Goal: Navigation & Orientation: Find specific page/section

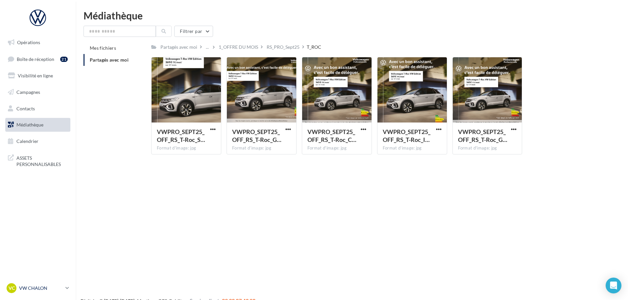
click at [34, 285] on p "VW CHALON" at bounding box center [41, 287] width 44 height 7
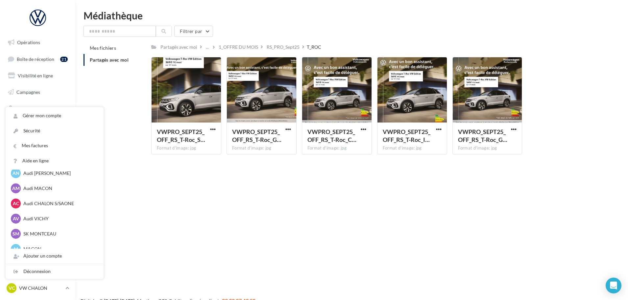
scroll to position [296, 0]
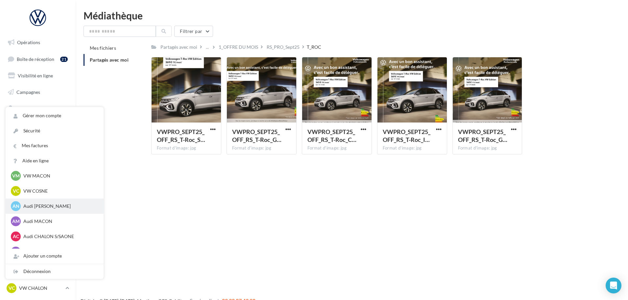
click at [40, 206] on p "Audi [PERSON_NAME]" at bounding box center [59, 206] width 72 height 7
click at [38, 206] on p "Audi [PERSON_NAME]" at bounding box center [59, 206] width 72 height 7
click at [36, 207] on p "Audi [PERSON_NAME]" at bounding box center [59, 206] width 72 height 7
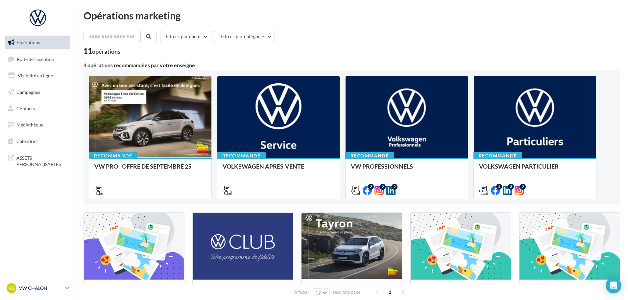
click at [29, 286] on p "VW CHALON" at bounding box center [41, 287] width 44 height 7
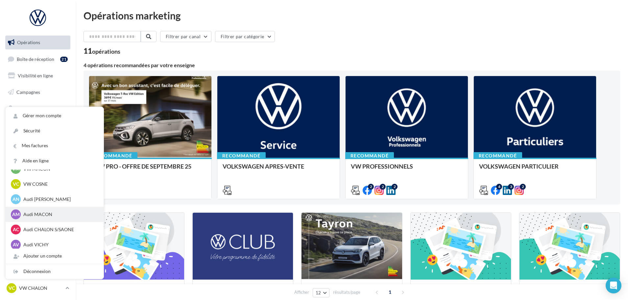
scroll to position [296, 0]
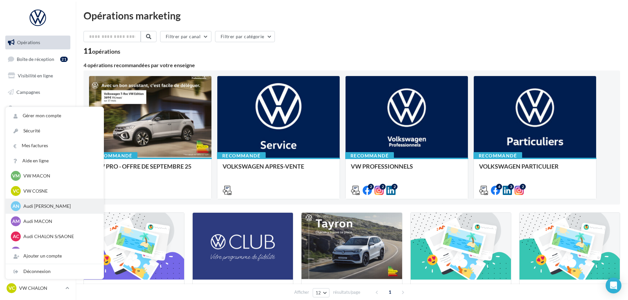
click at [33, 208] on p "Audi [PERSON_NAME]" at bounding box center [59, 206] width 72 height 7
click at [35, 206] on p "Audi [PERSON_NAME]" at bounding box center [59, 206] width 72 height 7
click at [38, 206] on p "Audi [PERSON_NAME]" at bounding box center [59, 206] width 72 height 7
click at [28, 206] on p "Audi [PERSON_NAME]" at bounding box center [59, 206] width 72 height 7
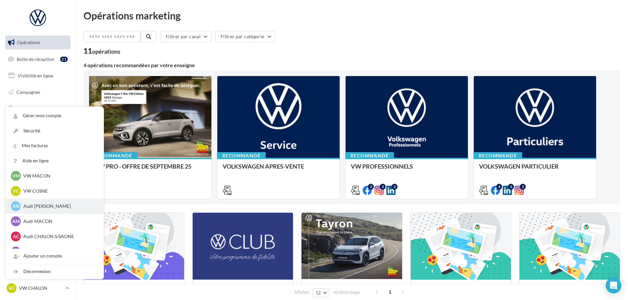
click at [72, 208] on p "Audi [PERSON_NAME]" at bounding box center [59, 206] width 72 height 7
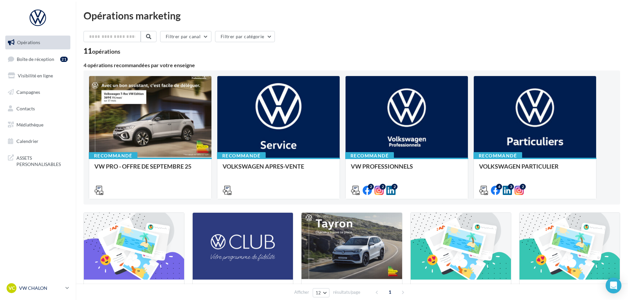
drag, startPoint x: 48, startPoint y: 291, endPoint x: 52, endPoint y: 290, distance: 4.6
click at [48, 291] on div "VC VW CHALON vw-cha-dup" at bounding box center [35, 288] width 56 height 10
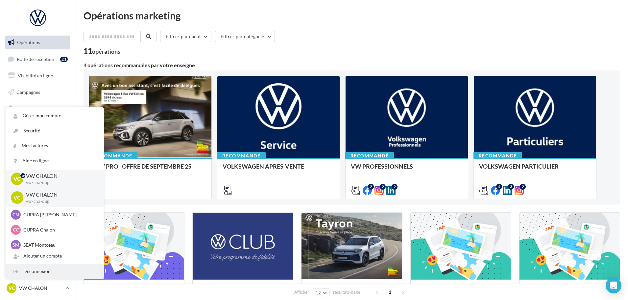
click at [36, 270] on div "Déconnexion" at bounding box center [55, 271] width 98 height 15
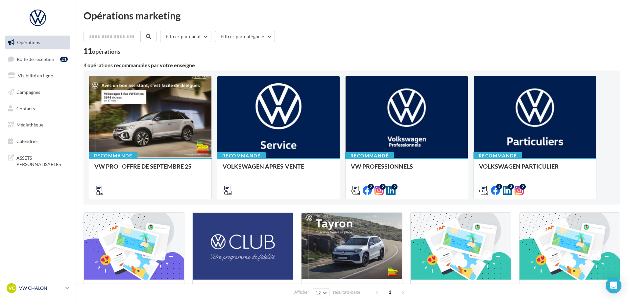
click at [39, 285] on p "VW CHALON" at bounding box center [41, 287] width 44 height 7
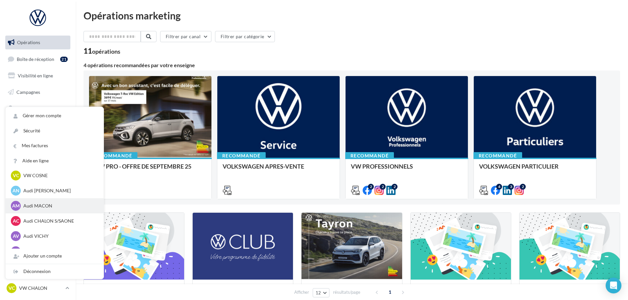
scroll to position [296, 0]
click at [34, 205] on p "Audi [PERSON_NAME]" at bounding box center [59, 206] width 72 height 7
